Goal: Information Seeking & Learning: Check status

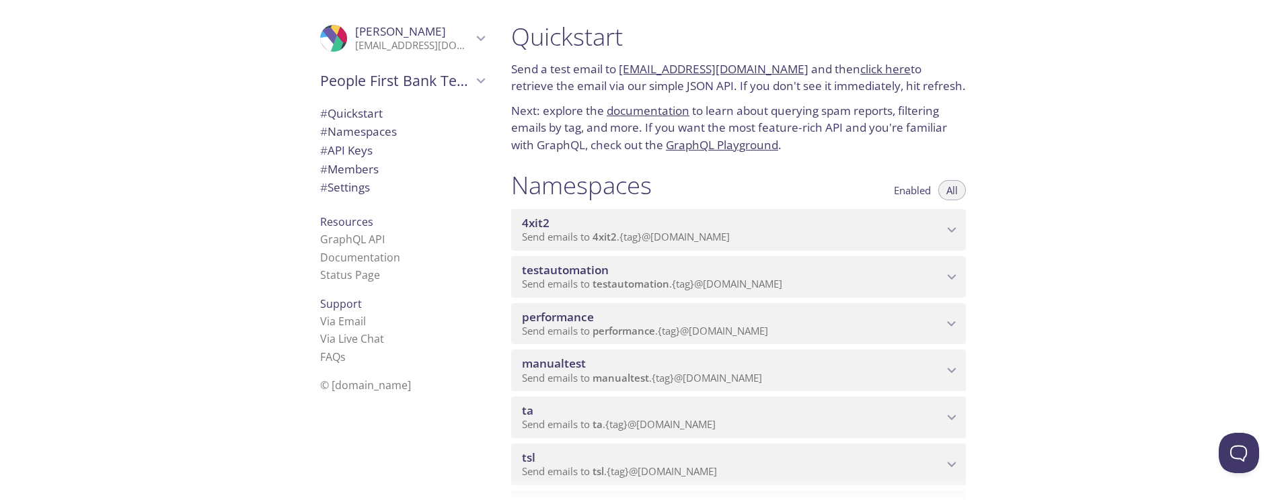
click at [630, 420] on span "Send emails to ta . {tag} @[DOMAIN_NAME]" at bounding box center [619, 424] width 194 height 13
click at [766, 447] on span "View Emails (Visual)" at bounding box center [803, 451] width 100 height 16
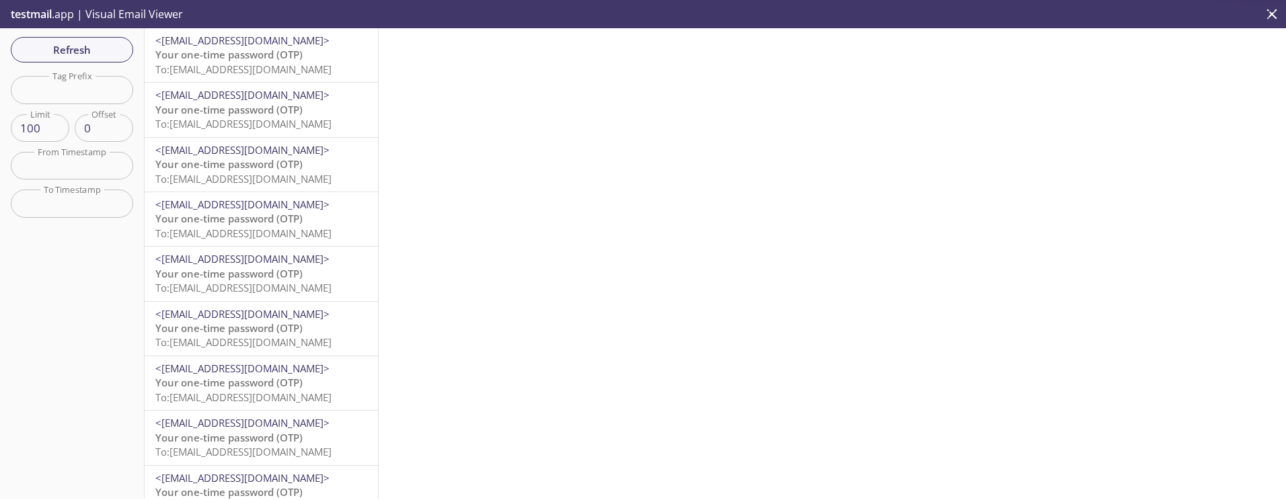
click at [233, 58] on span "Your one-time password (OTP)" at bounding box center [228, 54] width 147 height 13
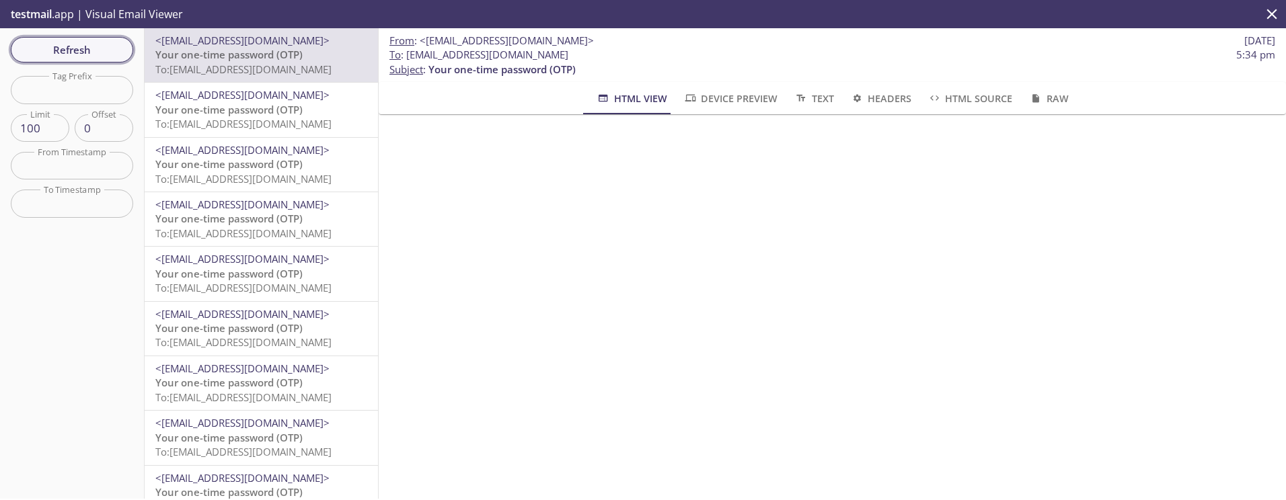
click at [62, 48] on span "Refresh" at bounding box center [72, 49] width 101 height 17
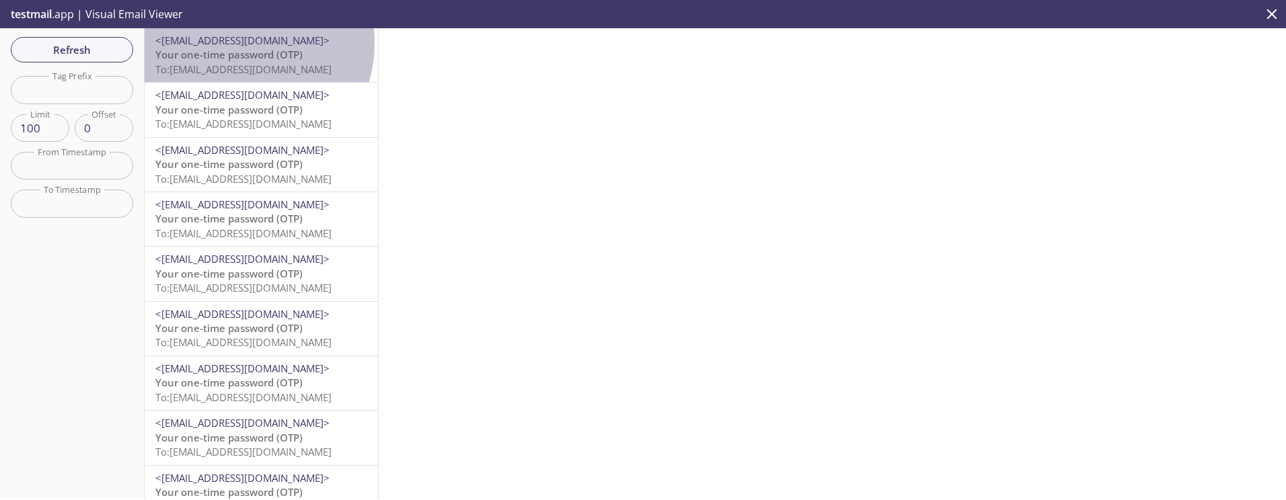
click at [233, 42] on span "<[EMAIL_ADDRESS][DOMAIN_NAME]>" at bounding box center [242, 40] width 174 height 13
